Goal: Task Accomplishment & Management: Use online tool/utility

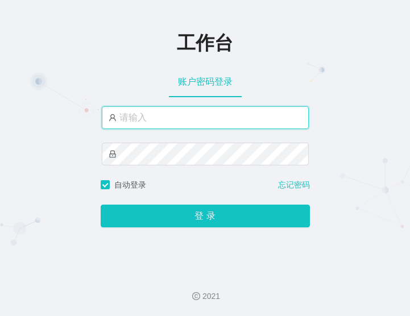
click at [161, 119] on input "text" at bounding box center [205, 117] width 207 height 23
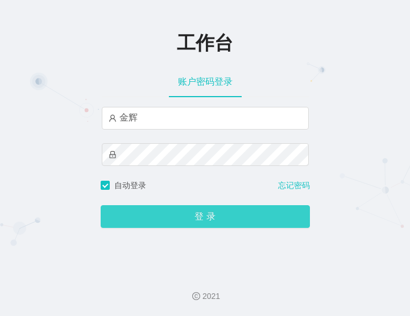
click at [215, 218] on button "登 录" at bounding box center [205, 216] width 209 height 23
click at [141, 215] on button "登 录" at bounding box center [205, 216] width 209 height 23
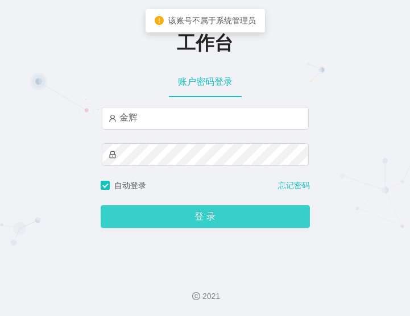
click at [141, 215] on button "登 录" at bounding box center [205, 216] width 209 height 23
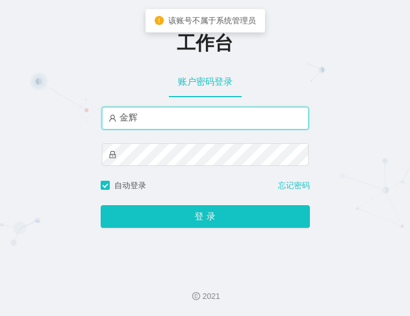
drag, startPoint x: 147, startPoint y: 120, endPoint x: 33, endPoint y: 99, distance: 116.0
click at [68, 111] on div "工作台 账户密码登录 [PERSON_NAME] 自动登录 忘记密码 登 录" at bounding box center [205, 131] width 410 height 263
paste input "admin"
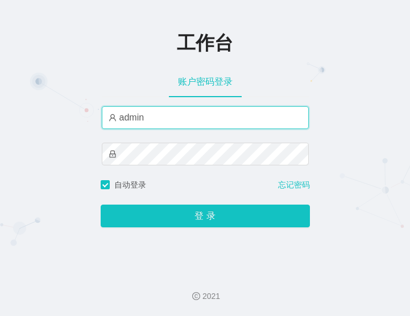
type input "admin"
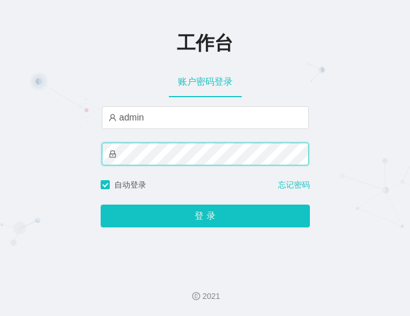
click at [0, 68] on html "工作台 账户密码登录 admin 自动登录 忘记密码 登 录 2021" at bounding box center [205, 158] width 410 height 316
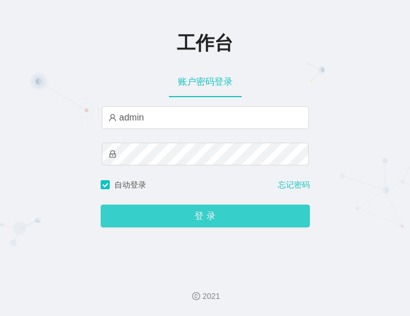
click at [137, 219] on button "登 录" at bounding box center [205, 216] width 209 height 23
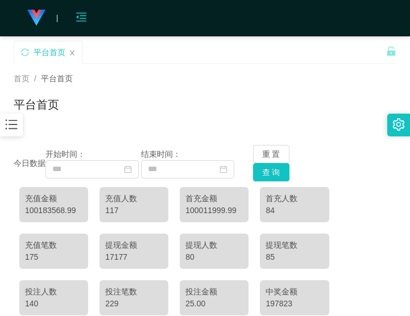
click at [85, 16] on icon "图标: menu-fold" at bounding box center [81, 16] width 11 height 11
click at [44, 54] on div "平台首页" at bounding box center [50, 52] width 32 height 22
click at [27, 14] on img at bounding box center [36, 18] width 18 height 16
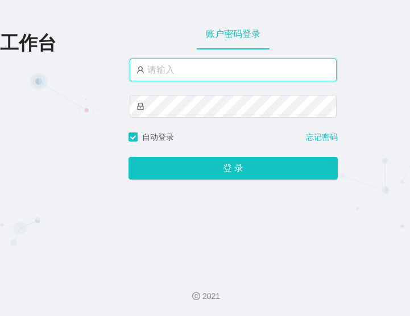
click at [168, 63] on input "text" at bounding box center [233, 70] width 207 height 23
click at [173, 69] on input "text" at bounding box center [233, 70] width 207 height 23
click at [178, 65] on input "text" at bounding box center [233, 70] width 207 height 23
paste input "admin"
type input "admin"
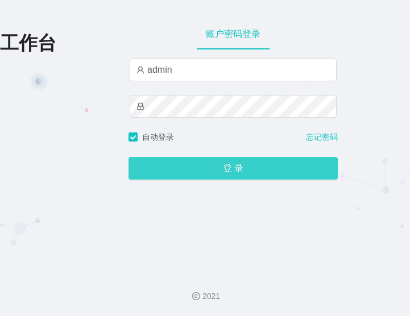
click at [165, 169] on button "登 录" at bounding box center [232, 168] width 209 height 23
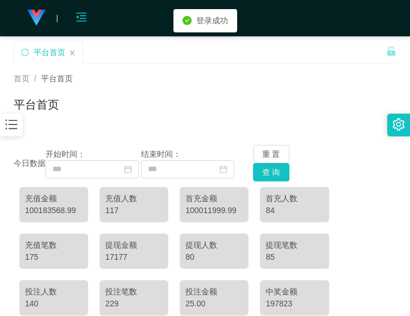
click at [85, 15] on icon "图标: menu-fold" at bounding box center [81, 16] width 11 height 11
click at [85, 15] on icon "图标: menu-unfold" at bounding box center [81, 16] width 11 height 11
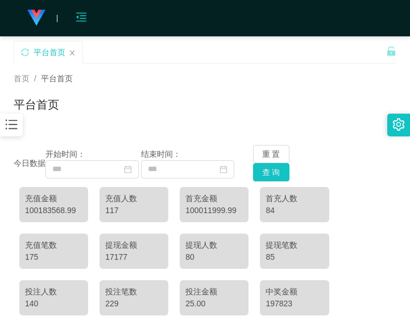
click at [58, 82] on span "平台首页" at bounding box center [57, 78] width 32 height 9
click at [46, 12] on link at bounding box center [33, 18] width 39 height 36
